Goal: Navigation & Orientation: Find specific page/section

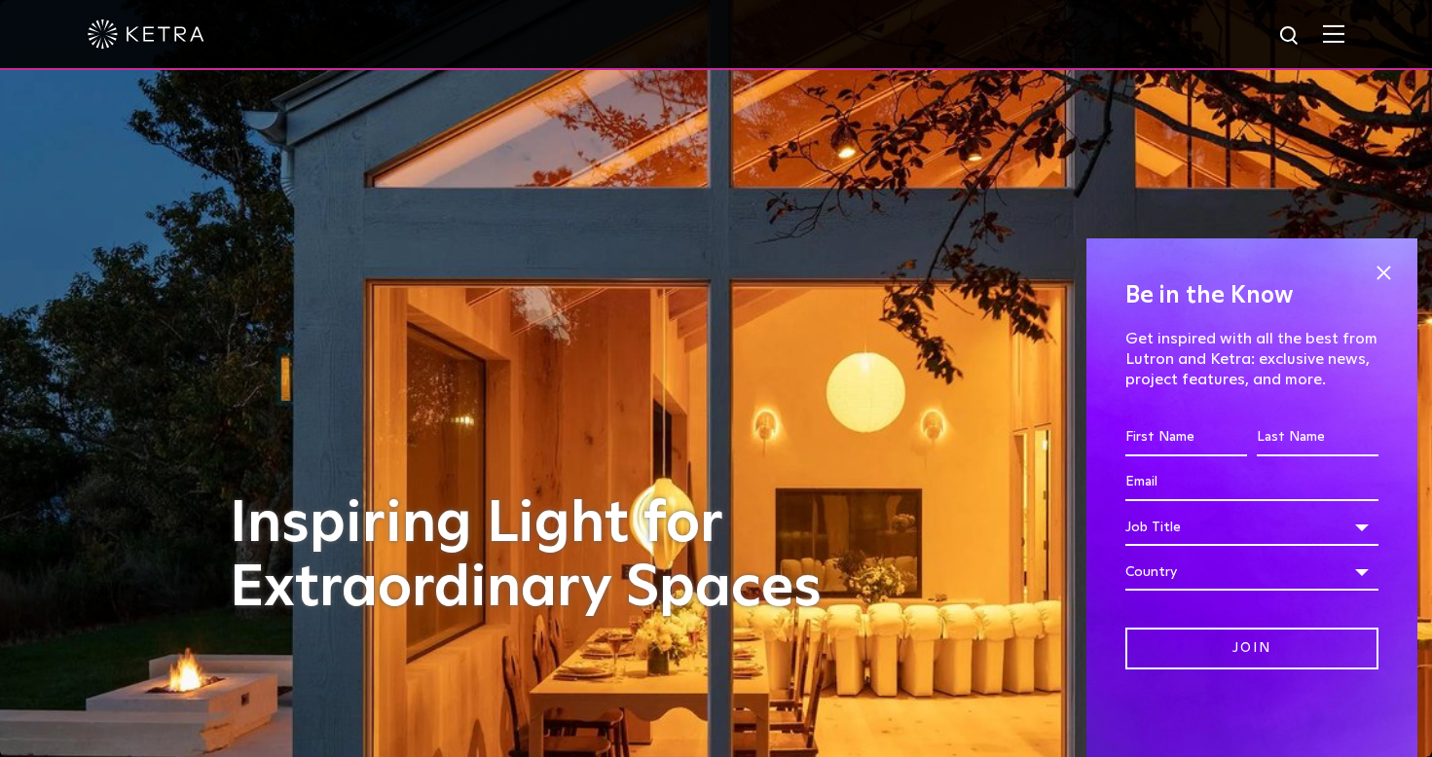
click at [1344, 47] on div at bounding box center [716, 34] width 1257 height 68
click at [1384, 264] on span at bounding box center [1383, 272] width 29 height 29
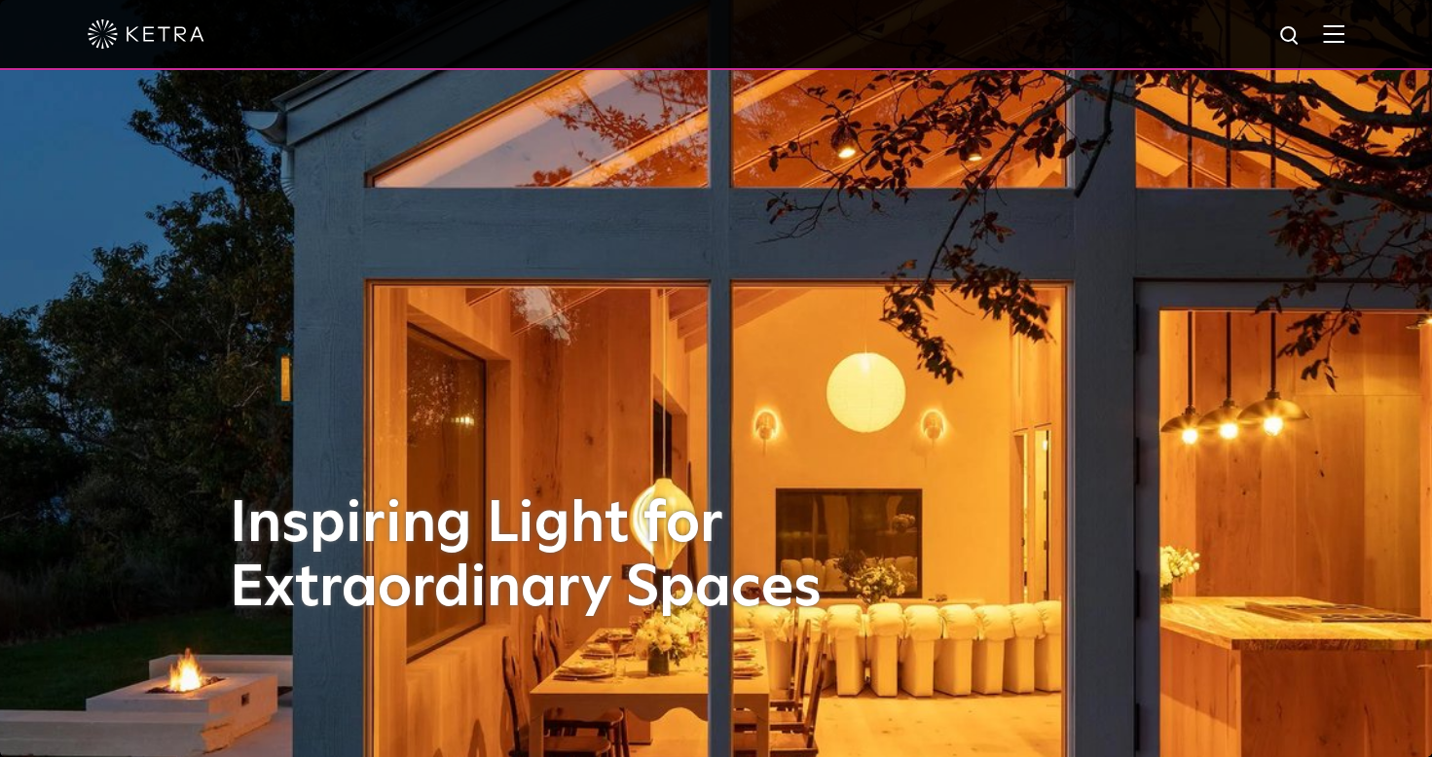
click at [1344, 37] on img at bounding box center [1333, 33] width 21 height 18
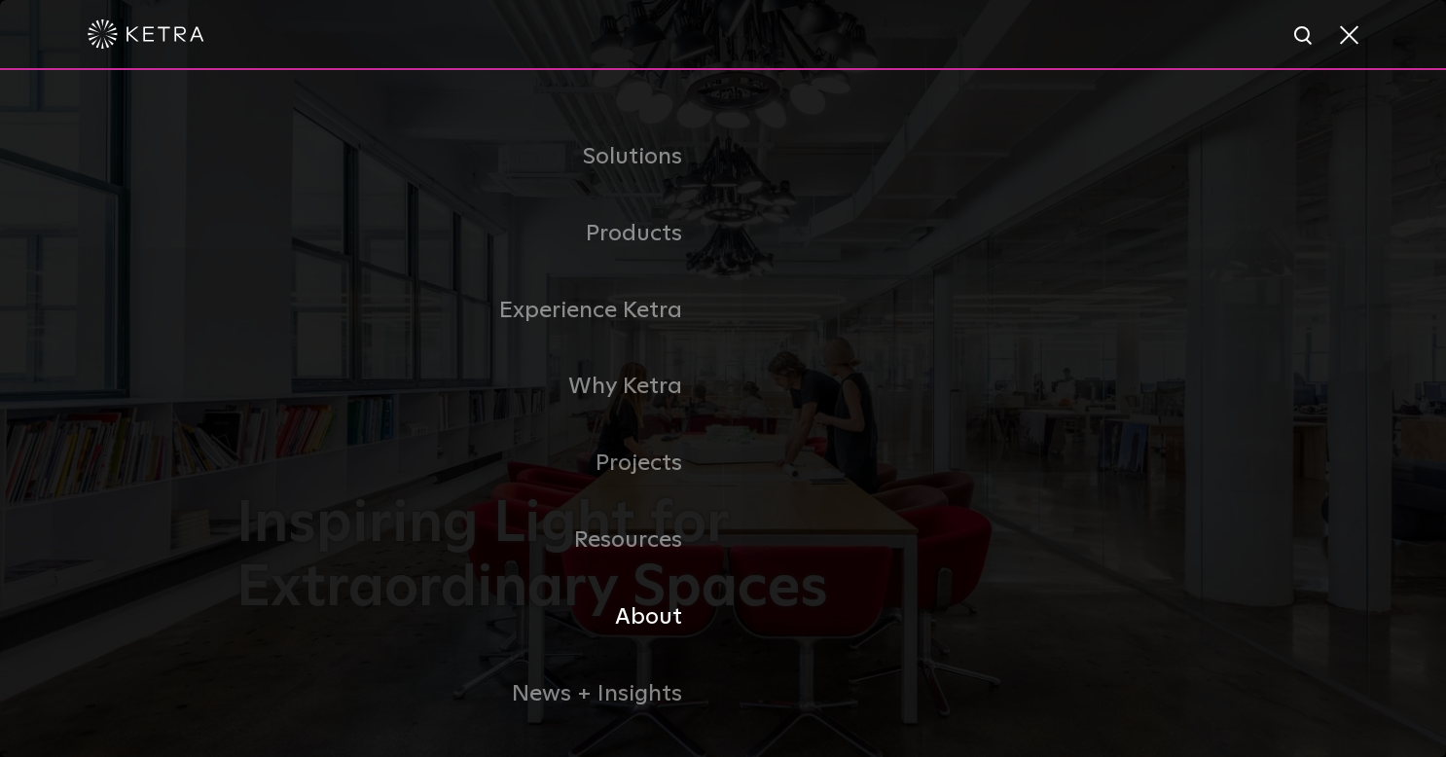
click at [633, 613] on link "About" at bounding box center [480, 617] width 487 height 77
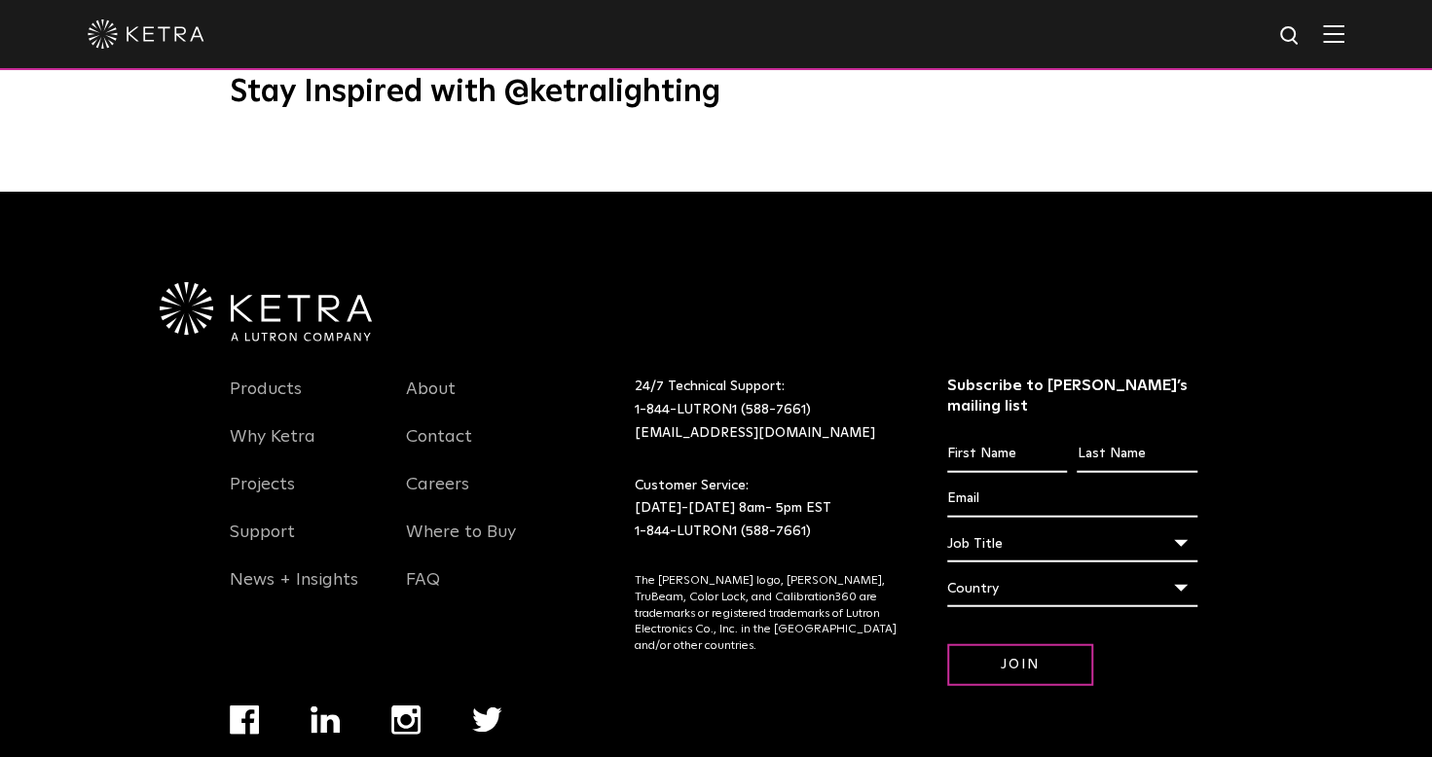
scroll to position [2508, 0]
